Goal: Information Seeking & Learning: Find specific fact

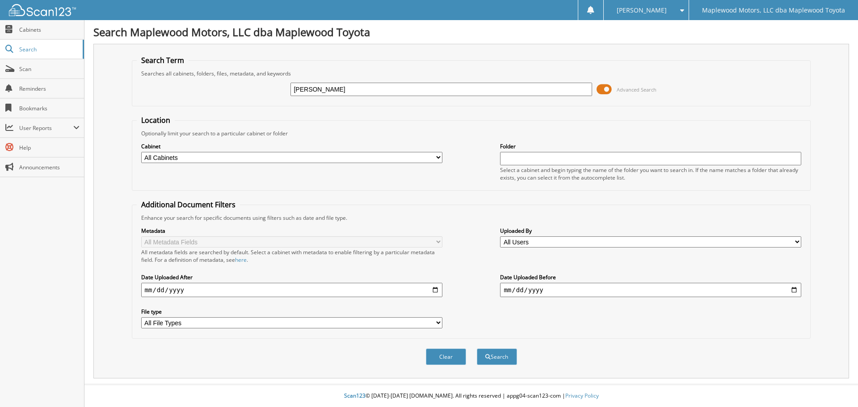
click at [440, 88] on input "MONA" at bounding box center [441, 89] width 301 height 13
type input "MONA SHECKDON"
click at [477, 349] on button "Search" at bounding box center [497, 357] width 40 height 17
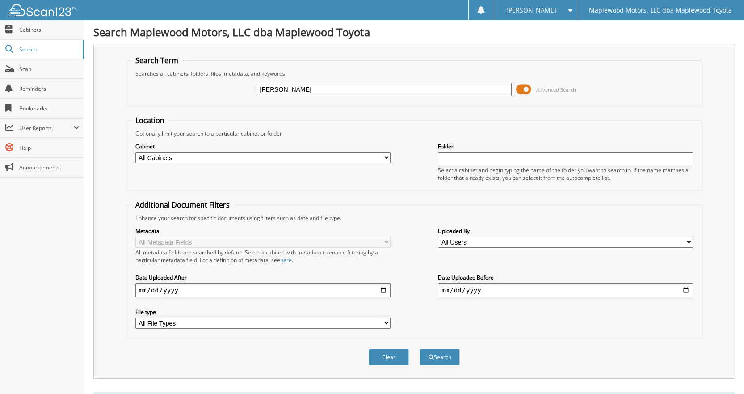
drag, startPoint x: 330, startPoint y: 91, endPoint x: 281, endPoint y: 126, distance: 60.6
click at [281, 126] on form "Search Term Searches all cabinets, folders, files, metadata, and keywords MONA …" at bounding box center [414, 215] width 577 height 320
type input "MONA SHECDON"
click at [420, 349] on button "Search" at bounding box center [440, 357] width 40 height 17
click at [269, 90] on input "MONA SHECDON" at bounding box center [384, 89] width 255 height 13
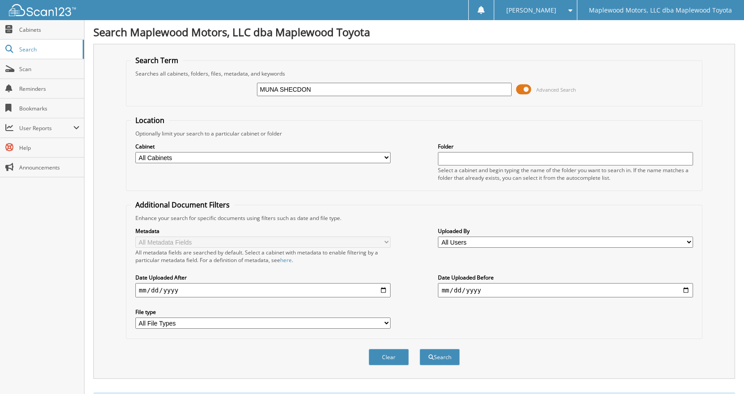
click at [298, 90] on input "MUNA SHECDON" at bounding box center [384, 89] width 255 height 13
type input "[PERSON_NAME]"
click at [420, 349] on button "Search" at bounding box center [440, 357] width 40 height 17
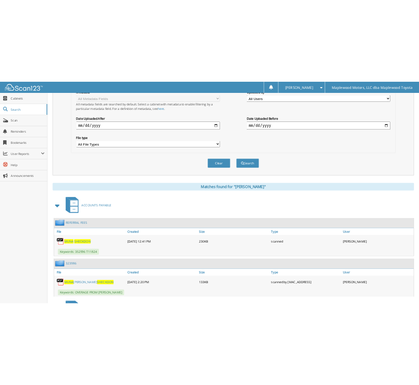
scroll to position [326, 0]
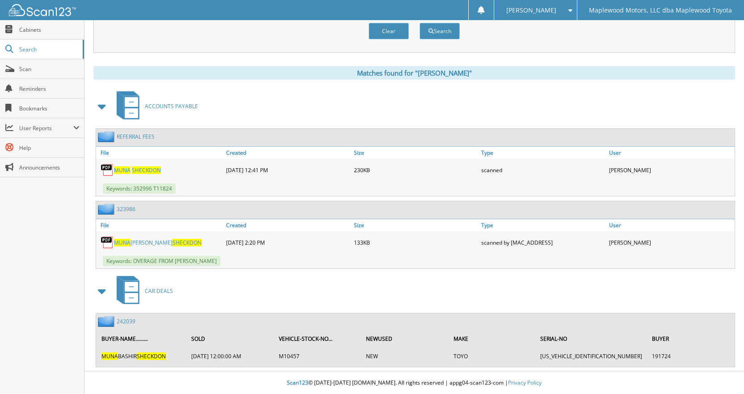
click at [153, 171] on span "SHECKDON" at bounding box center [146, 170] width 29 height 8
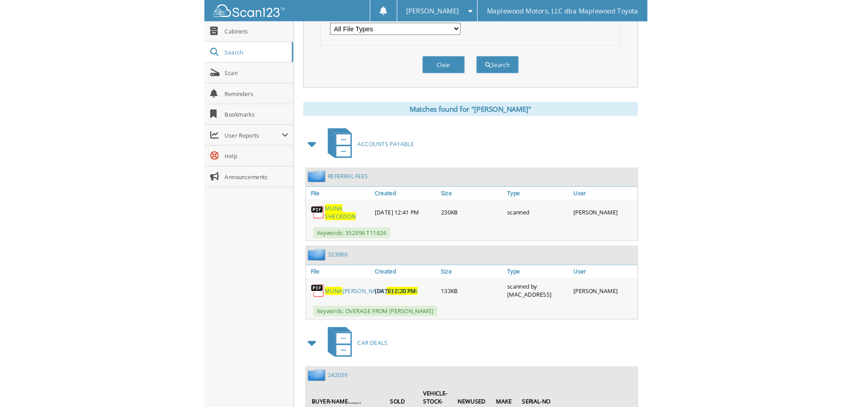
scroll to position [313, 0]
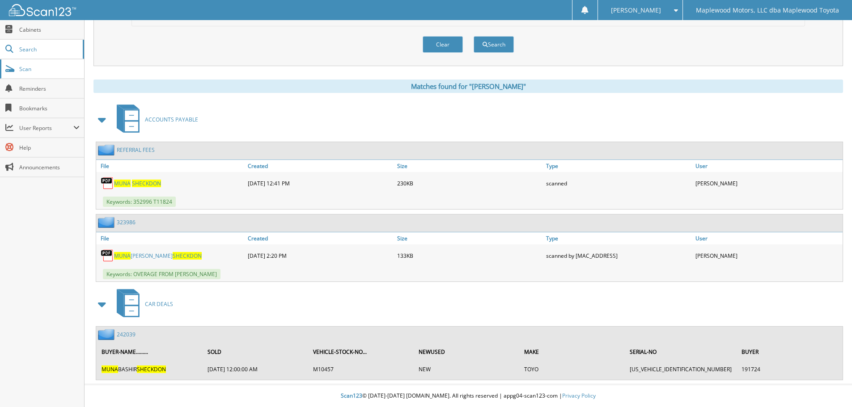
click at [68, 67] on span "Scan" at bounding box center [49, 69] width 60 height 8
